Goal: Find specific page/section: Find specific page/section

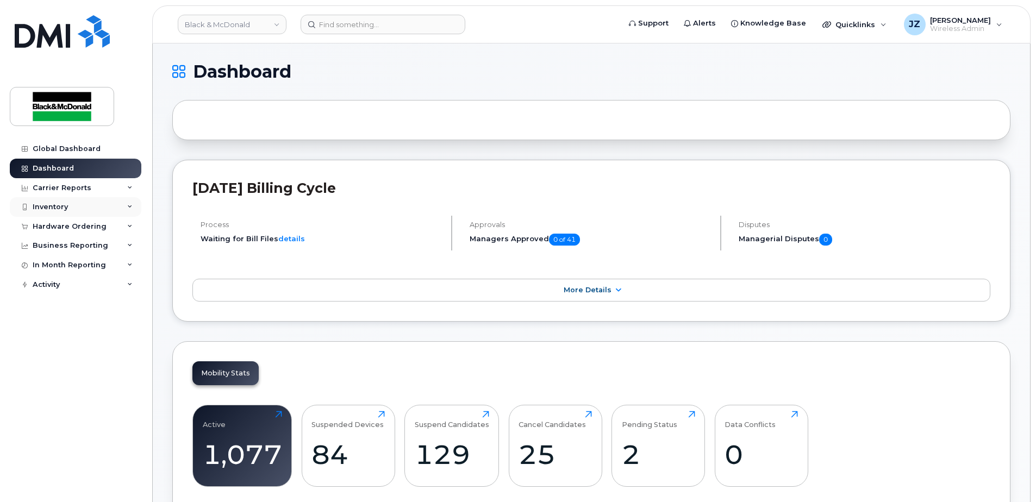
click at [61, 203] on div "Inventory" at bounding box center [50, 207] width 35 height 9
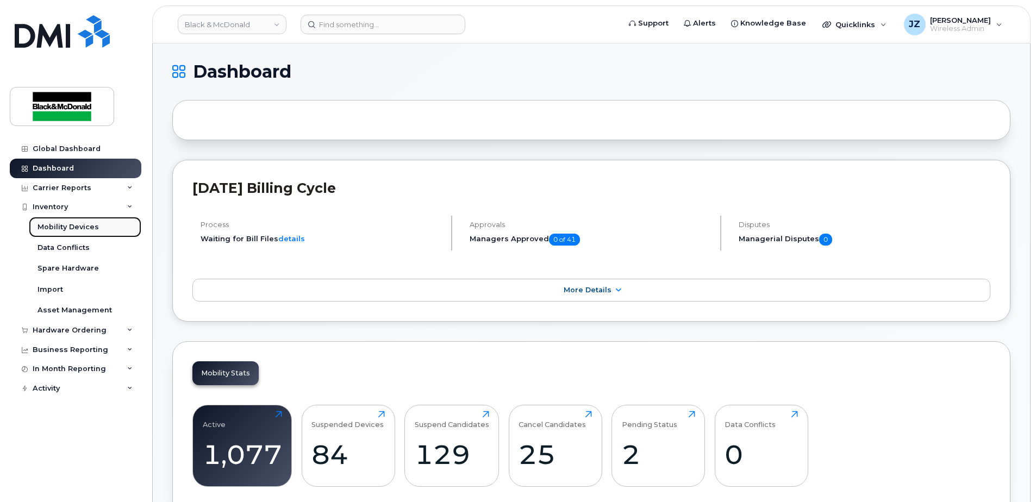
click at [58, 223] on div "Mobility Devices" at bounding box center [68, 227] width 61 height 10
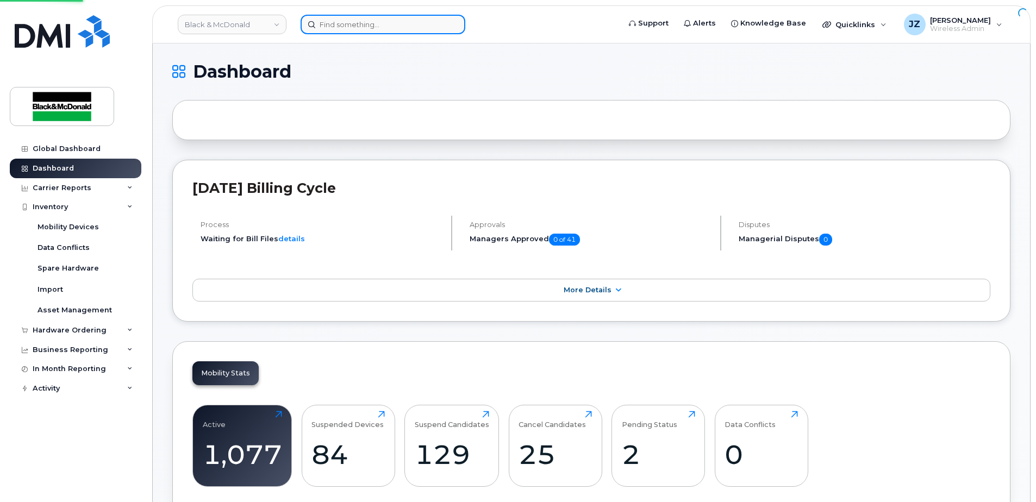
click at [360, 29] on input at bounding box center [383, 25] width 165 height 20
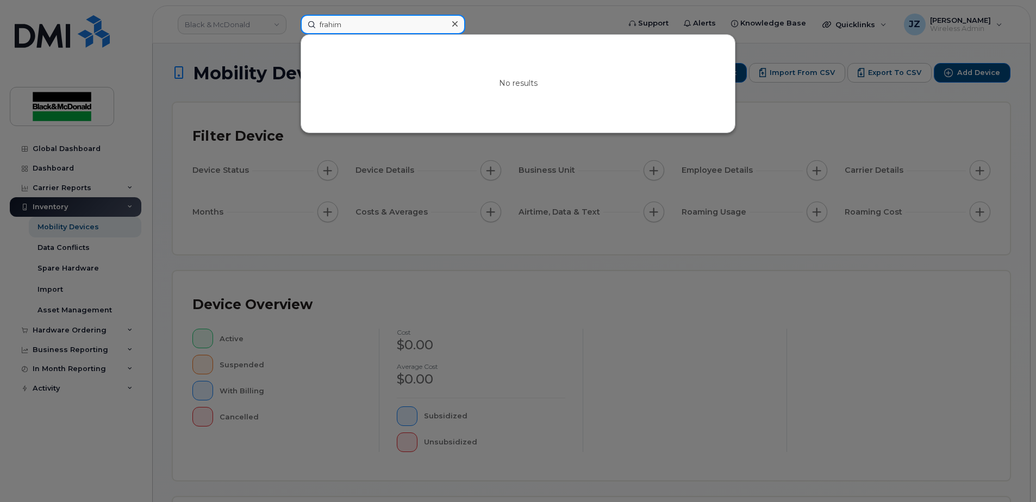
type input "frahim"
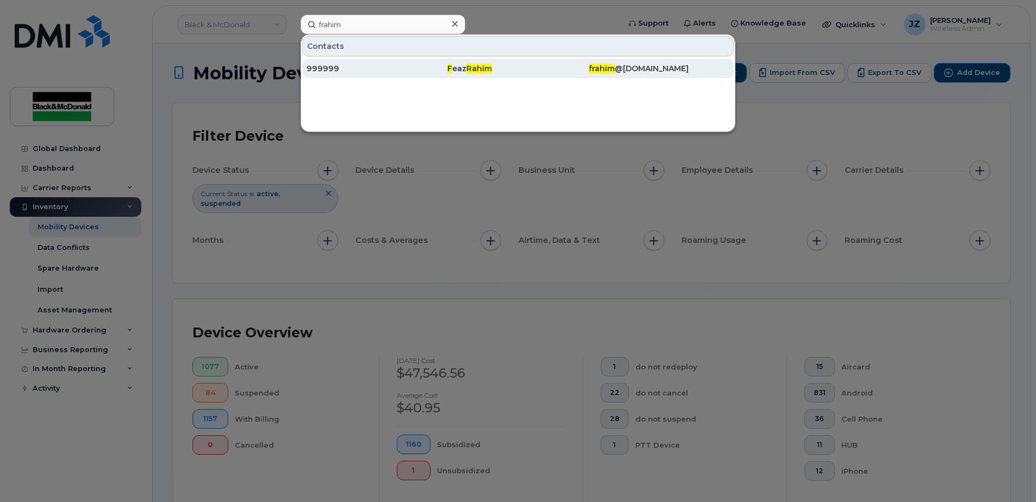
click at [385, 66] on div "999999" at bounding box center [377, 68] width 141 height 11
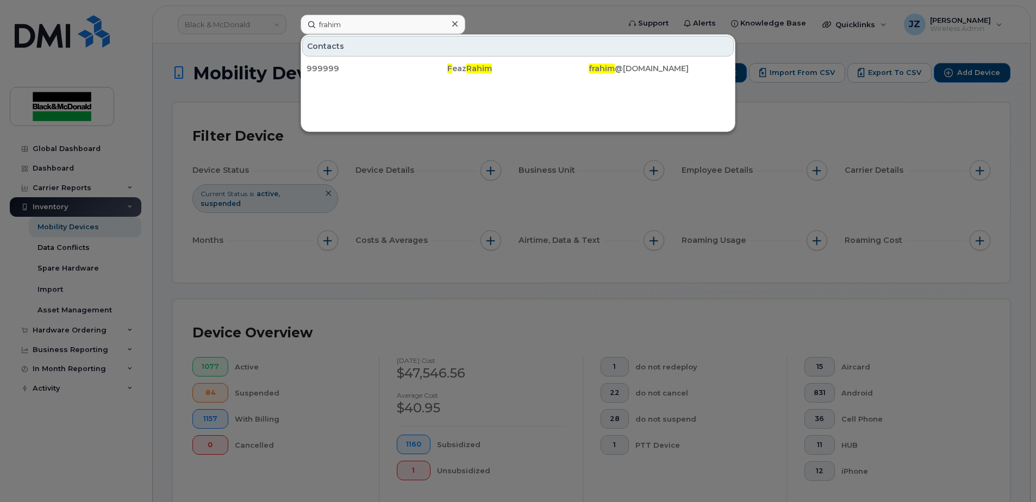
drag, startPoint x: 174, startPoint y: 214, endPoint x: 169, endPoint y: 216, distance: 6.4
click at [174, 214] on div at bounding box center [518, 251] width 1036 height 502
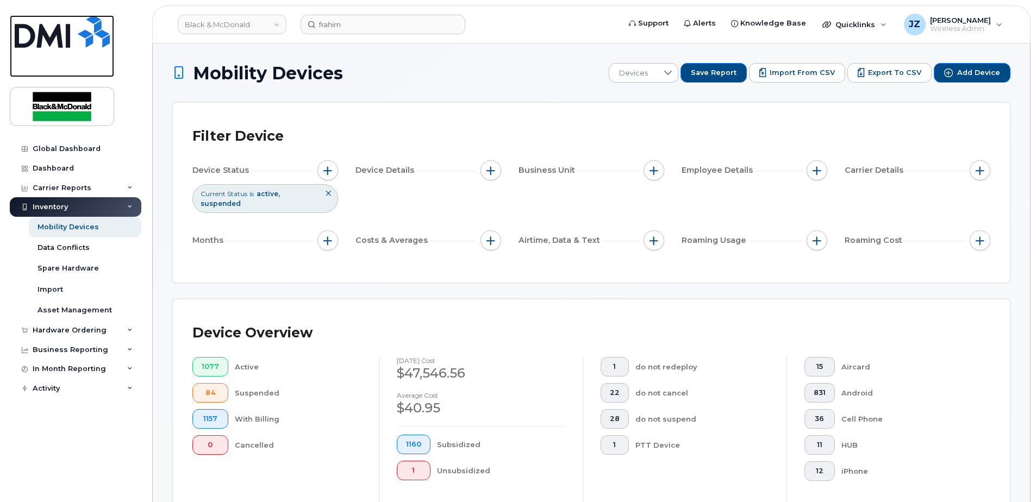
click at [70, 45] on img at bounding box center [62, 31] width 95 height 33
click at [69, 37] on img at bounding box center [62, 31] width 95 height 33
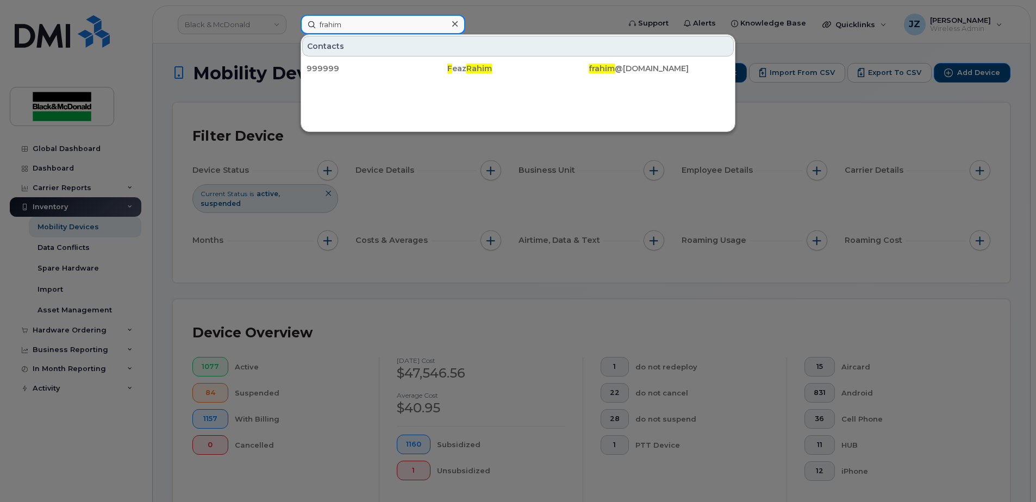
click at [353, 20] on input "frahim" at bounding box center [383, 25] width 165 height 20
click at [354, 21] on input "frahim" at bounding box center [383, 25] width 165 height 20
click at [354, 20] on input "frahim" at bounding box center [383, 25] width 165 height 20
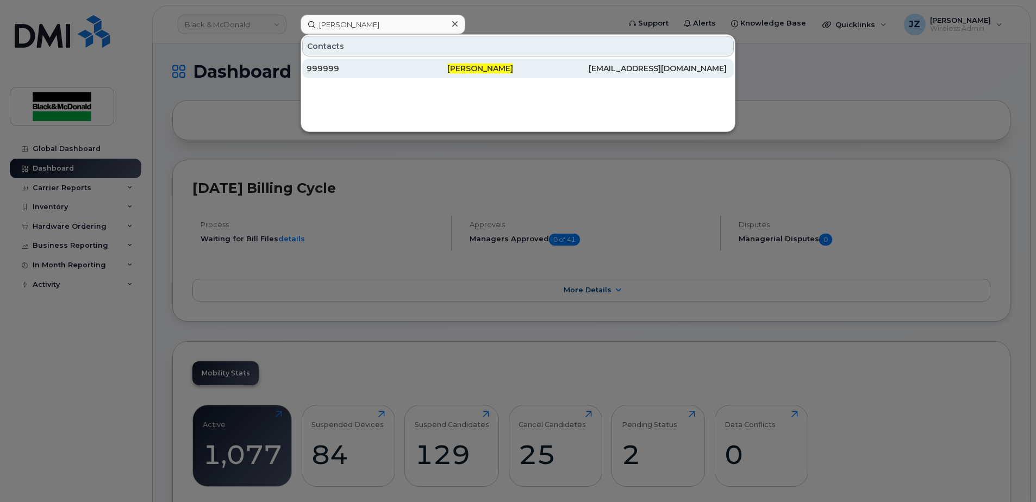
type input "[PERSON_NAME]"
click at [438, 64] on div "999999" at bounding box center [377, 68] width 141 height 11
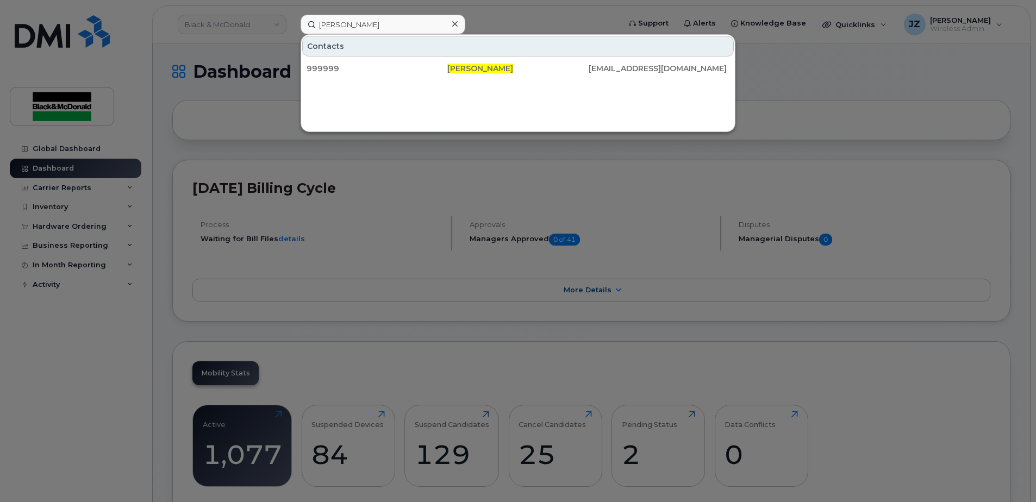
click at [265, 134] on div at bounding box center [518, 251] width 1036 height 502
